Goal: Entertainment & Leisure: Browse casually

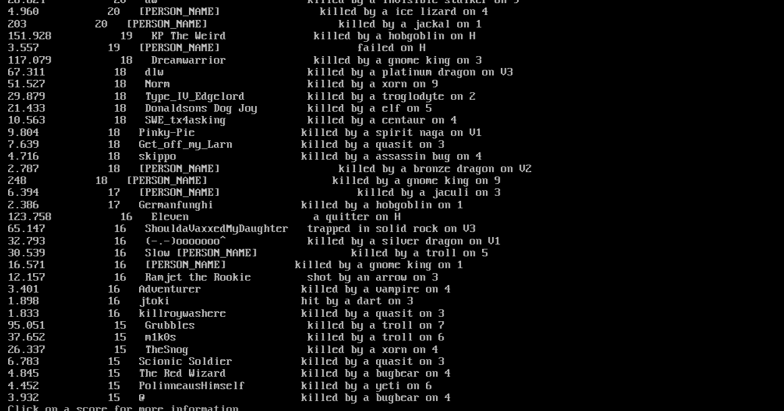
scroll to position [1500, 0]
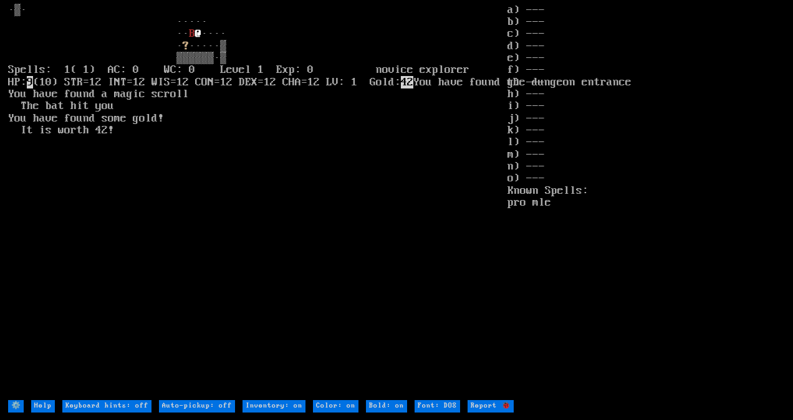
click at [501, 201] on larn "B @ ···· · ? ·····▒ ▒▒▒▒▒▒·▒ Spells: 1( 1) AC: 0 WC: 0 Level 1 Exp: 0 novice ex…" at bounding box center [257, 201] width 499 height 395
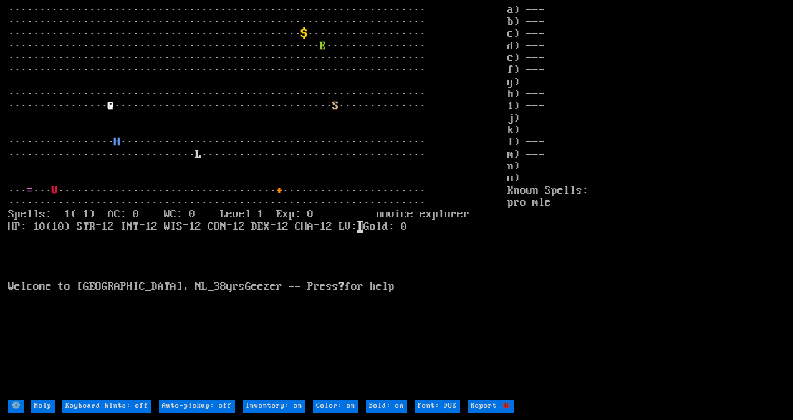
click at [317, 182] on larn "··································································· ···········…" at bounding box center [257, 201] width 499 height 395
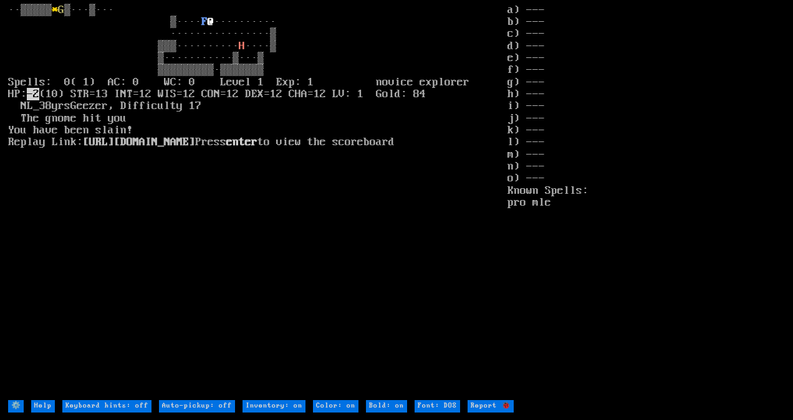
click at [778, 29] on stats "a) --- b) --- c) --- d) --- e) --- f) --- g) --- h) --- i) --- j) --- k) --- l)…" at bounding box center [646, 201] width 277 height 395
